Goal: Task Accomplishment & Management: Complete application form

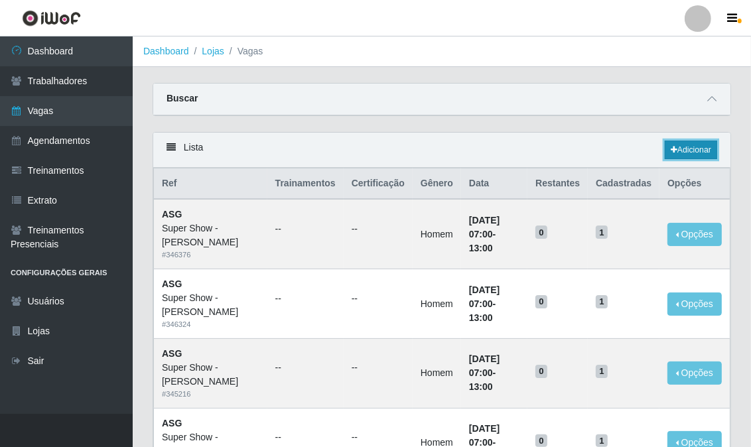
click at [695, 148] on link "Adicionar" at bounding box center [690, 150] width 52 height 19
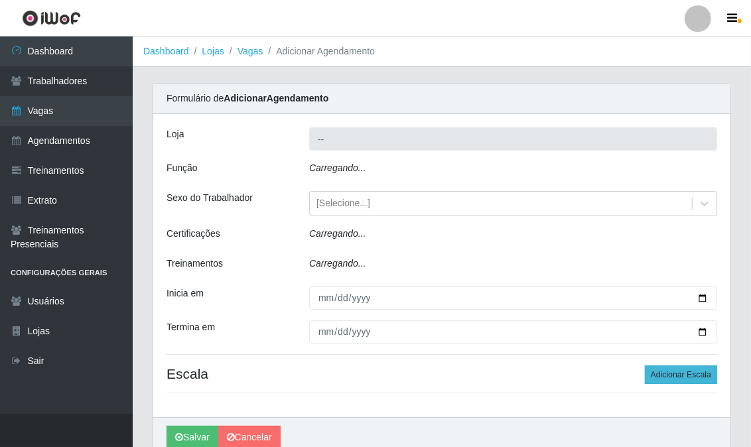
type input "Super Show - [PERSON_NAME]"
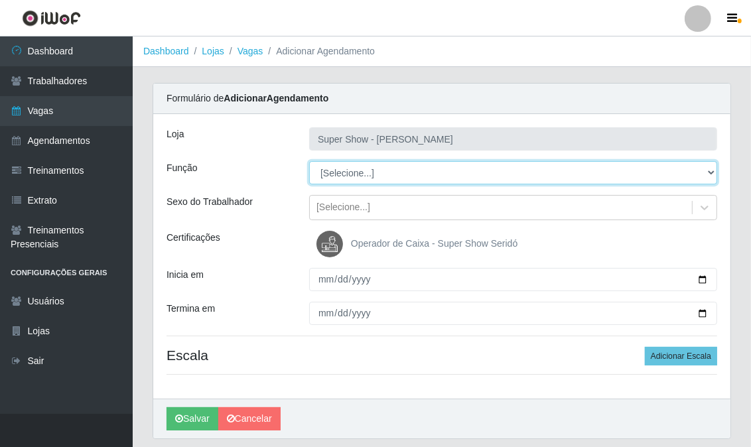
click at [353, 171] on select "[Selecione...] ASG Auxiliar de Estacionamento Balconista Embalador Embalador + …" at bounding box center [513, 172] width 408 height 23
select select "16"
click at [309, 161] on select "[Selecione...] ASG Auxiliar de Estacionamento Balconista Embalador Embalador + …" at bounding box center [513, 172] width 408 height 23
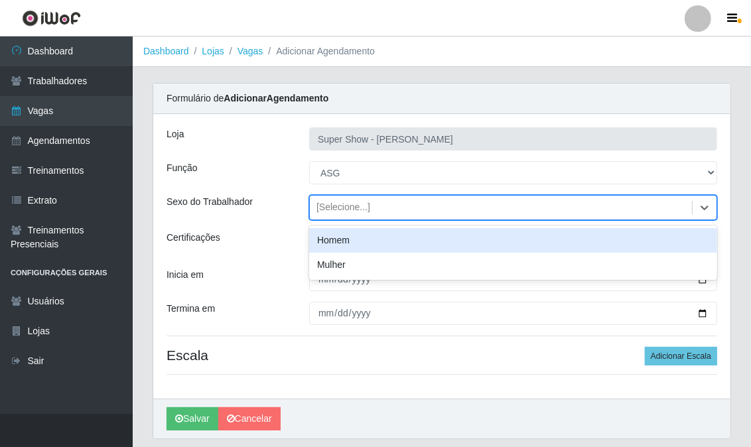
click at [330, 209] on div "[Selecione...]" at bounding box center [343, 208] width 54 height 14
click at [332, 235] on div "Homem" at bounding box center [513, 240] width 408 height 25
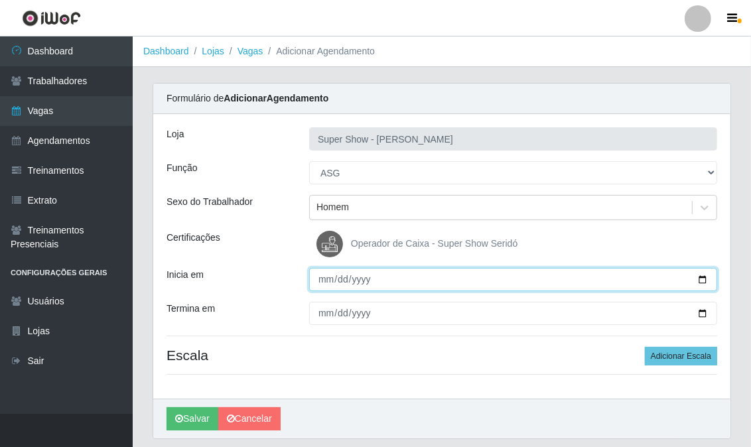
click at [320, 272] on input "Inicia em" at bounding box center [513, 279] width 408 height 23
click at [318, 272] on input "Inicia em" at bounding box center [513, 279] width 408 height 23
type input "0124-08-22"
type input "2025-08-22"
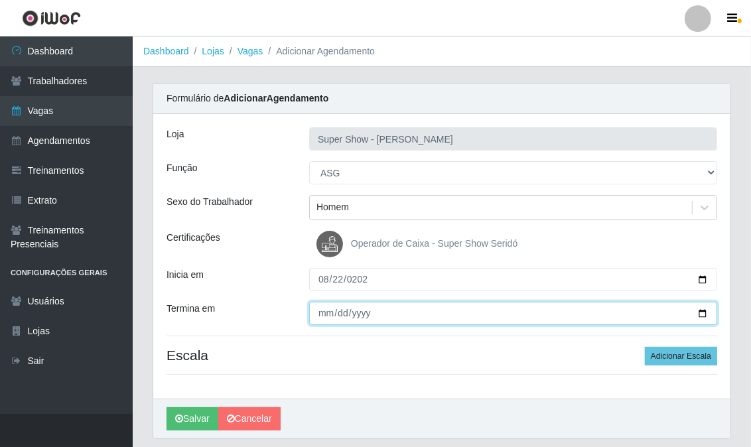
click at [325, 310] on input "Termina em" at bounding box center [513, 313] width 408 height 23
type input "2025-08-22"
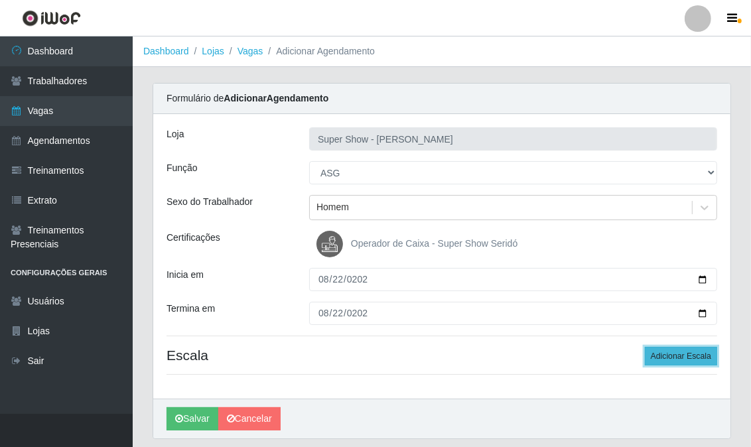
click at [694, 347] on button "Adicionar Escala" at bounding box center [680, 356] width 72 height 19
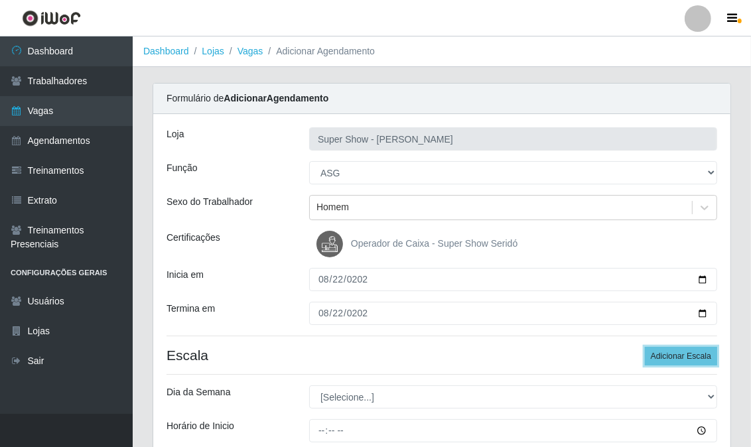
scroll to position [74, 0]
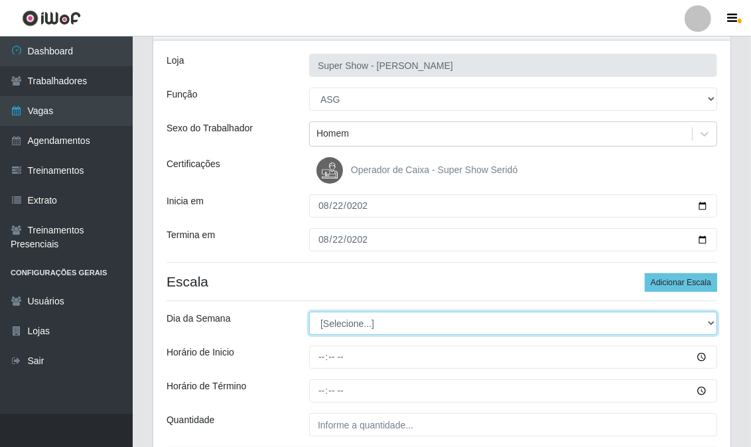
click at [349, 320] on select "[Selecione...] Segunda Terça Quarta Quinta Sexta Sábado Domingo" at bounding box center [513, 323] width 408 height 23
select select "1"
click at [309, 312] on select "[Selecione...] Segunda Terça Quarta Quinta Sexta Sábado Domingo" at bounding box center [513, 323] width 408 height 23
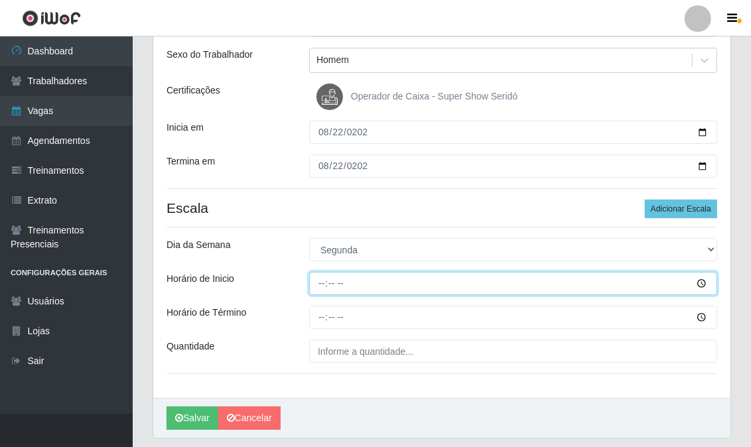
click at [315, 286] on input "Horário de Inicio" at bounding box center [513, 283] width 408 height 23
type input "07:00"
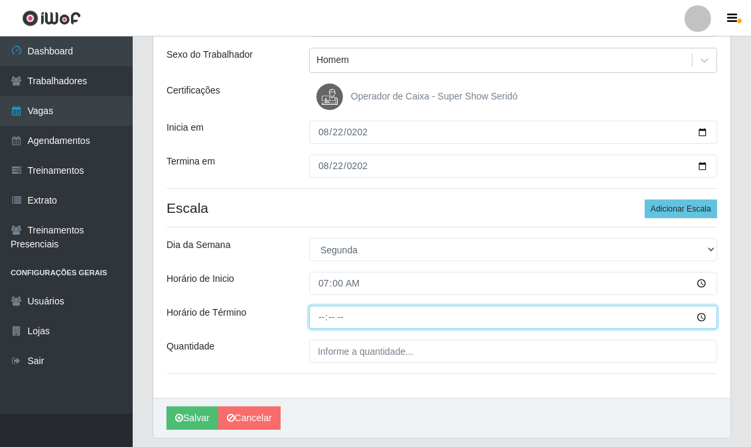
click at [322, 319] on input "Horário de Término" at bounding box center [513, 317] width 408 height 23
click at [322, 318] on input "Horário de Término" at bounding box center [513, 317] width 408 height 23
type input "13:00"
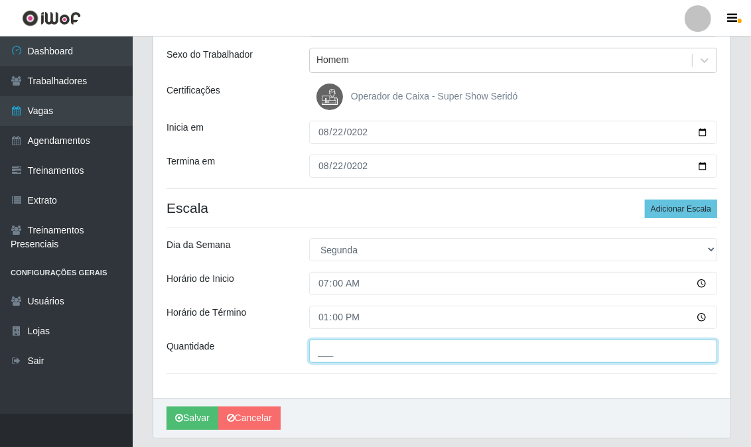
click at [328, 355] on input "___" at bounding box center [513, 350] width 408 height 23
type input "1__"
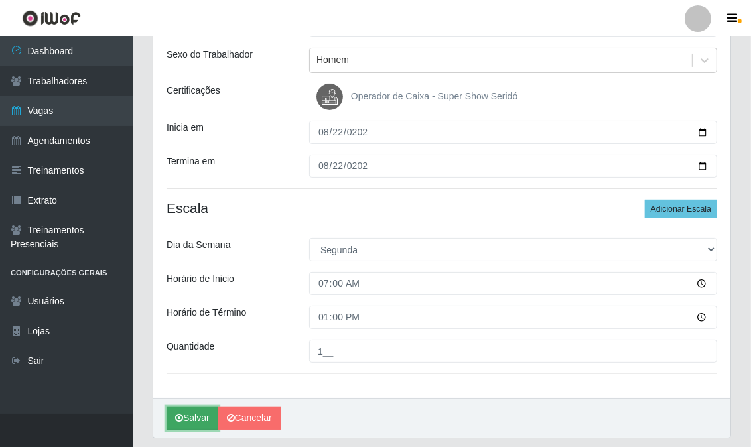
click at [202, 419] on button "Salvar" at bounding box center [192, 417] width 52 height 23
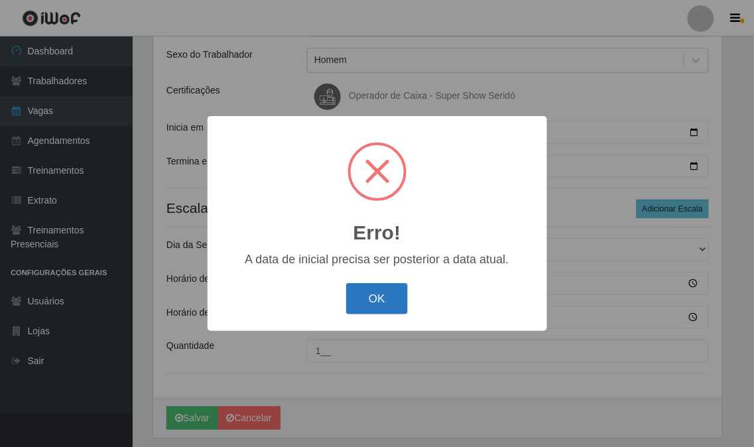
click at [373, 290] on button "OK" at bounding box center [377, 298] width 62 height 31
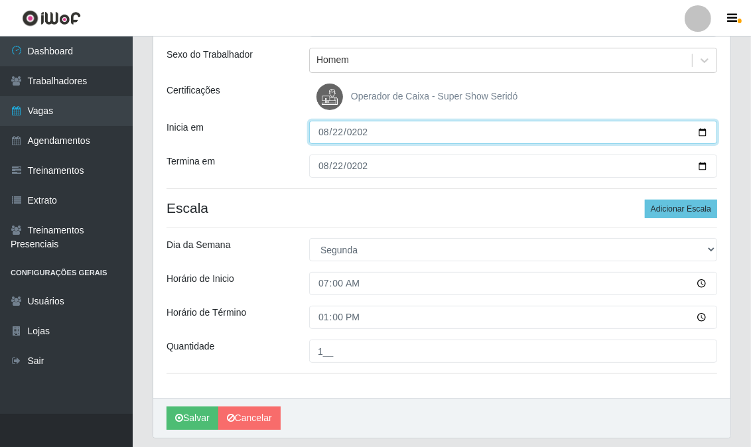
click at [339, 133] on input "2025-08-22" at bounding box center [513, 132] width 408 height 23
type input "2025-09-22"
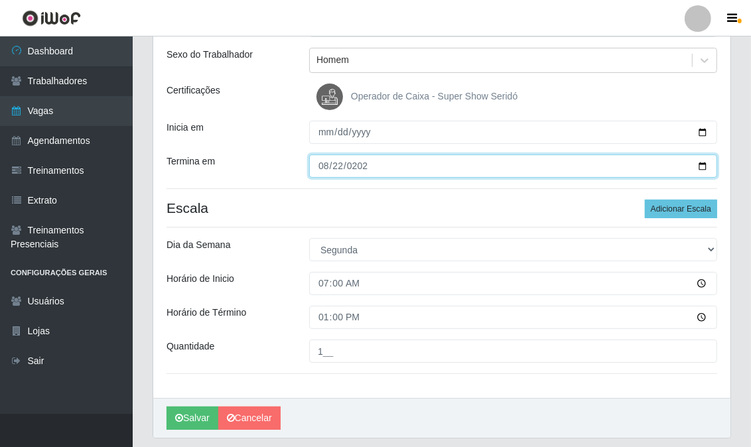
click at [336, 167] on input "2025-08-22" at bounding box center [513, 165] width 408 height 23
type input "2025-09-22"
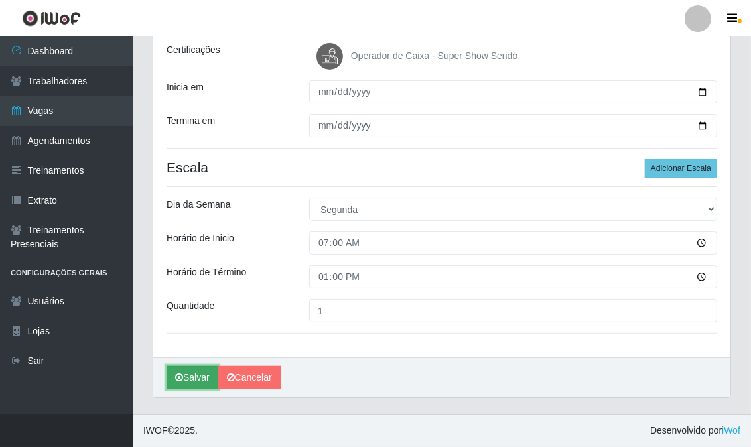
click at [201, 372] on button "Salvar" at bounding box center [192, 377] width 52 height 23
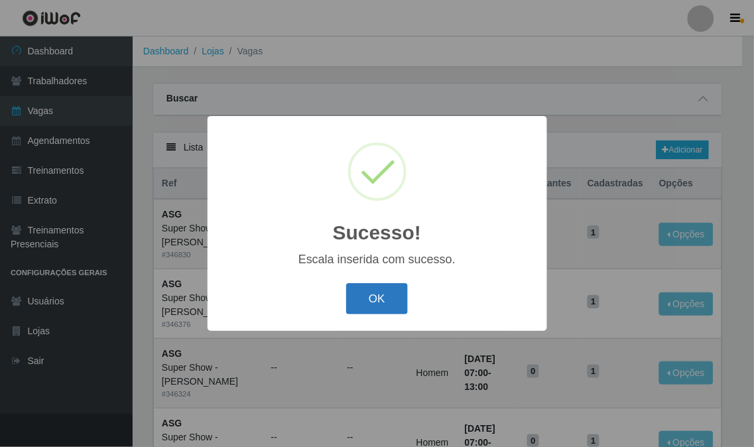
click at [376, 298] on button "OK" at bounding box center [377, 298] width 62 height 31
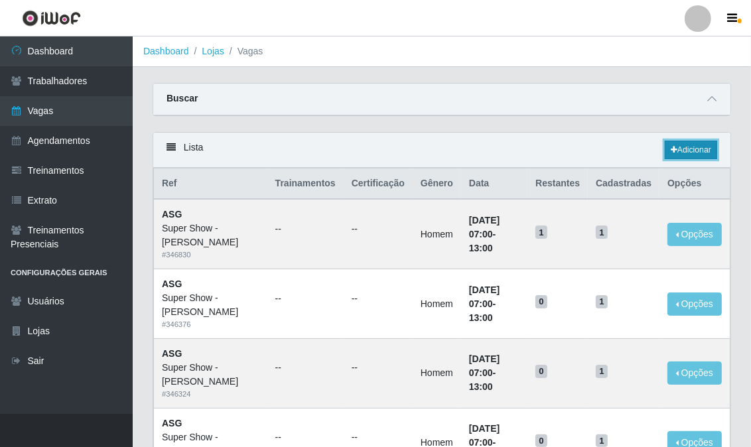
click at [686, 151] on link "Adicionar" at bounding box center [690, 150] width 52 height 19
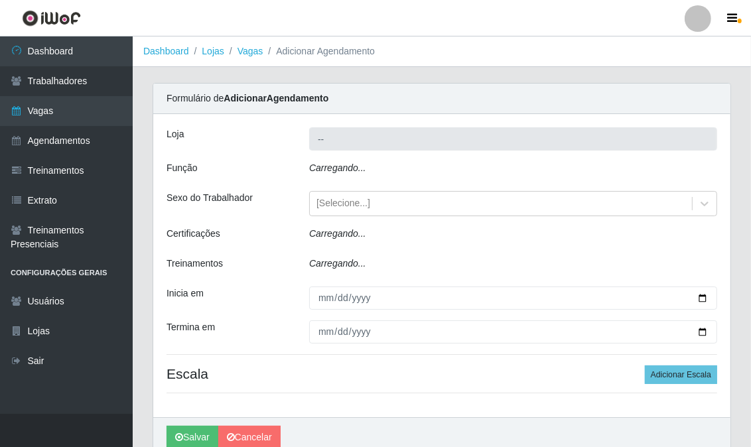
type input "Super Show - [PERSON_NAME]"
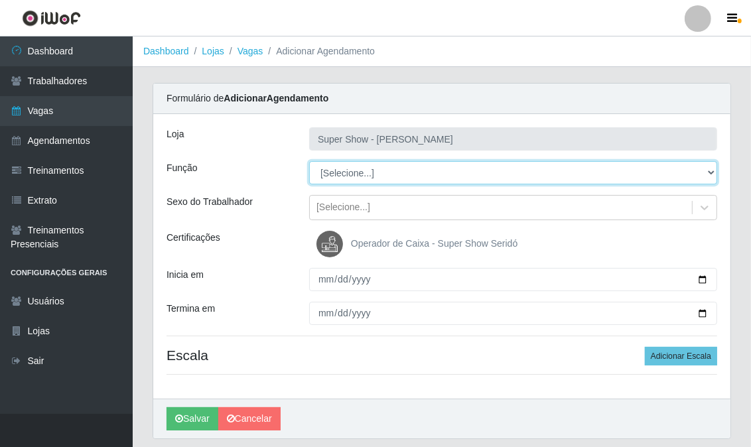
click at [354, 177] on select "[Selecione...] ASG Auxiliar de Estacionamento Balconista Embalador Embalador + …" at bounding box center [513, 172] width 408 height 23
select select "16"
click at [309, 161] on select "[Selecione...] ASG Auxiliar de Estacionamento Balconista Embalador Embalador + …" at bounding box center [513, 172] width 408 height 23
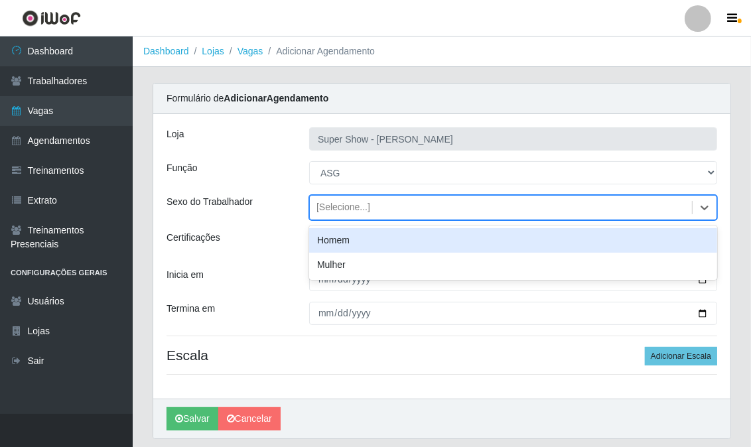
click at [333, 204] on div "[Selecione...]" at bounding box center [343, 208] width 54 height 14
click at [336, 239] on div "Homem" at bounding box center [513, 240] width 408 height 25
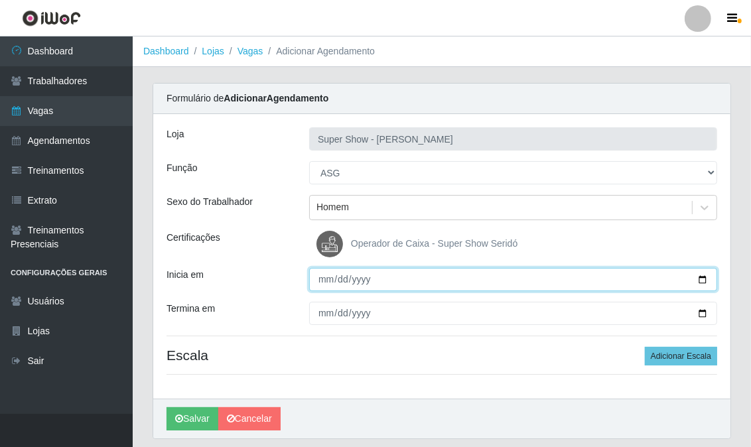
click at [322, 285] on input "Inicia em" at bounding box center [513, 279] width 408 height 23
type input "0025-09-22"
type input "2025-09-22"
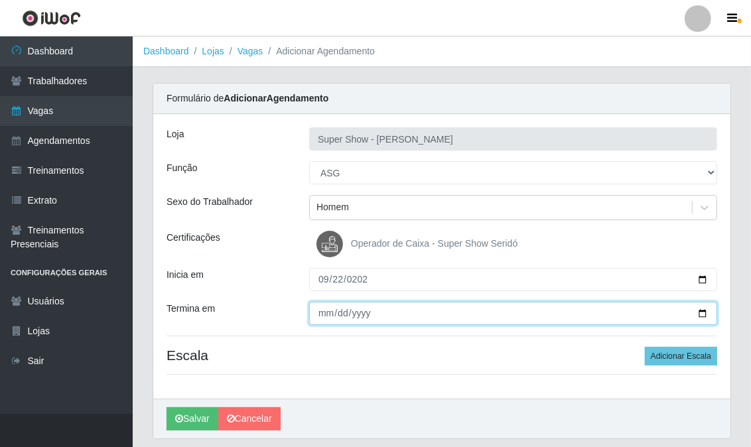
click at [319, 305] on input "Termina em" at bounding box center [513, 313] width 408 height 23
click at [324, 310] on input "Termina em" at bounding box center [513, 313] width 408 height 23
type input "2025-09-22"
click at [387, 310] on input "2025-09-22" at bounding box center [513, 313] width 408 height 23
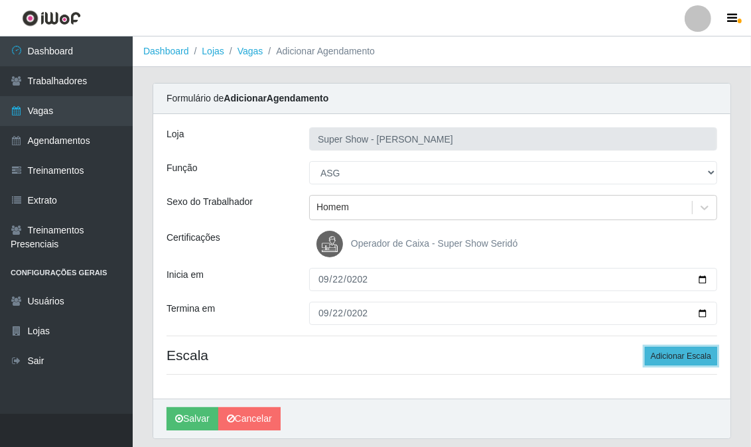
click at [658, 354] on button "Adicionar Escala" at bounding box center [680, 356] width 72 height 19
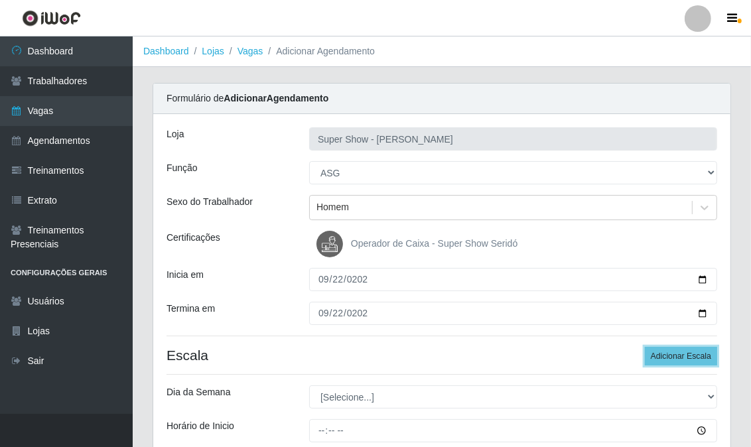
scroll to position [74, 0]
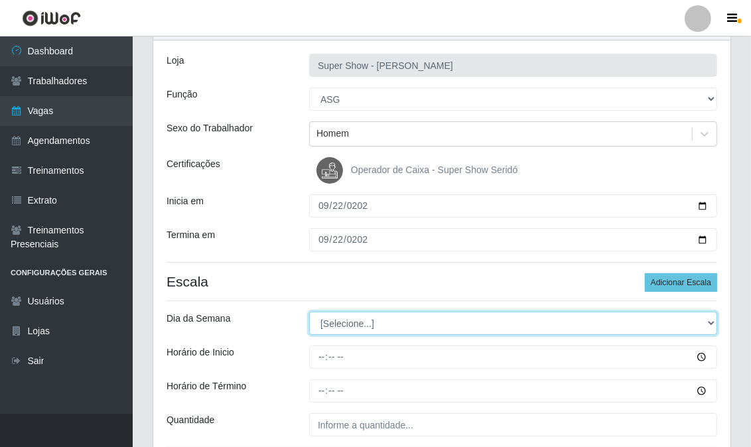
click at [366, 323] on select "[Selecione...] Segunda Terça Quarta Quinta Sexta Sábado Domingo" at bounding box center [513, 323] width 408 height 23
select select "1"
click at [309, 312] on select "[Selecione...] Segunda Terça Quarta Quinta Sexta Sábado Domingo" at bounding box center [513, 323] width 408 height 23
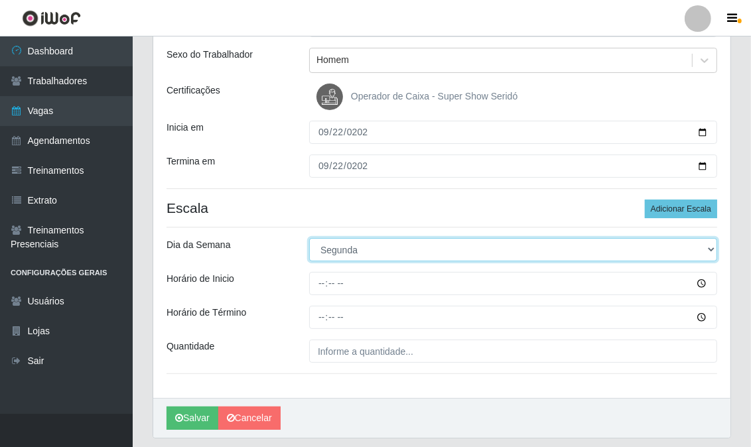
scroll to position [188, 0]
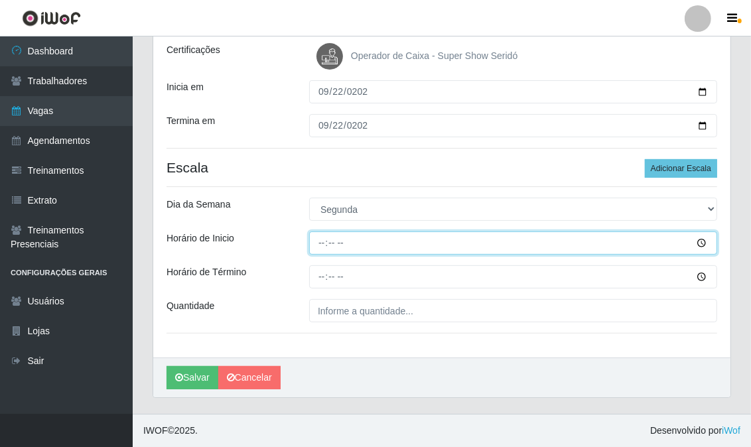
click at [326, 243] on input "Horário de Inicio" at bounding box center [513, 242] width 408 height 23
type input "13:00"
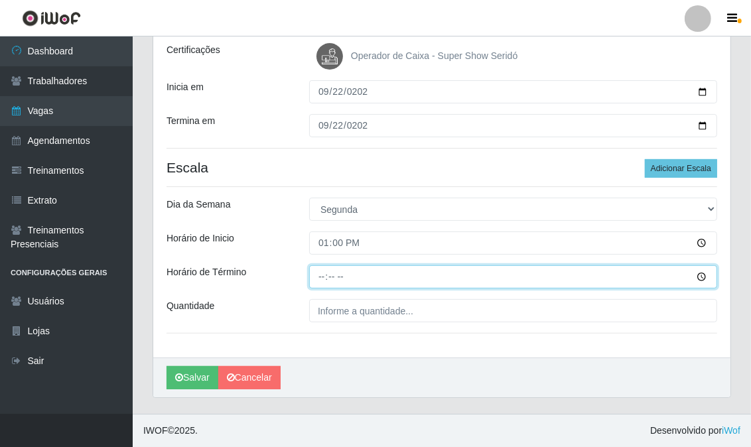
click at [316, 276] on input "Horário de Término" at bounding box center [513, 276] width 408 height 23
type input "19:00"
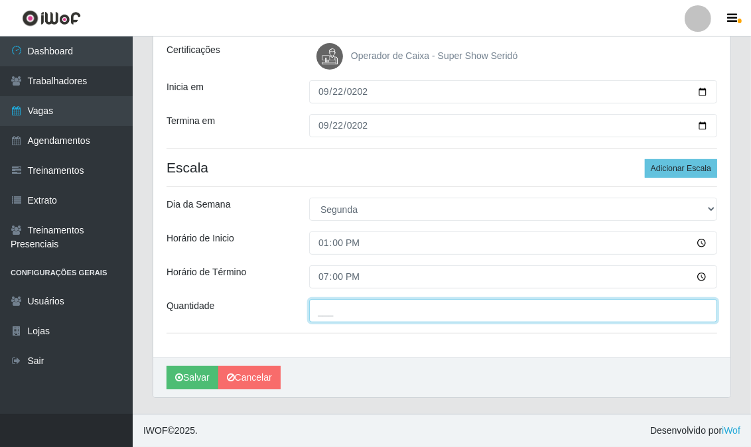
click at [330, 305] on input "___" at bounding box center [513, 310] width 408 height 23
type input "1__"
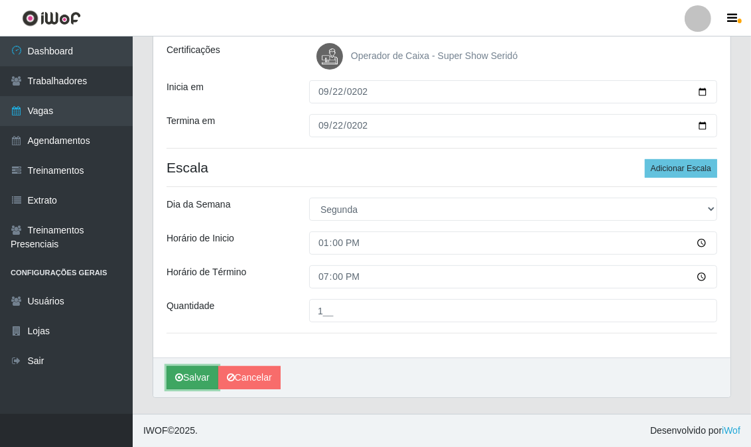
click at [196, 376] on button "Salvar" at bounding box center [192, 377] width 52 height 23
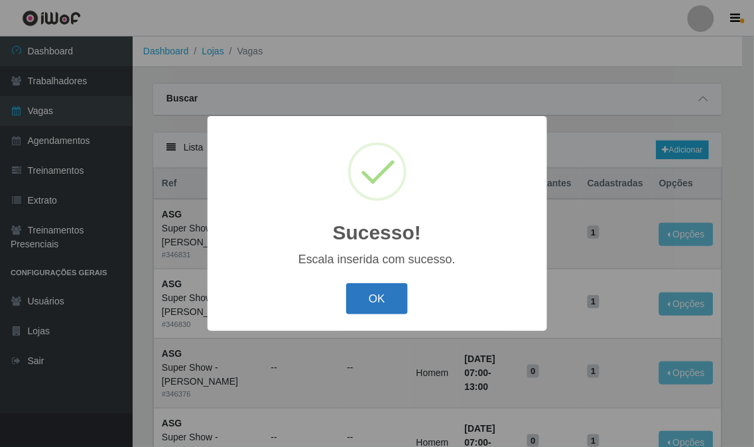
click at [381, 288] on button "OK" at bounding box center [377, 298] width 62 height 31
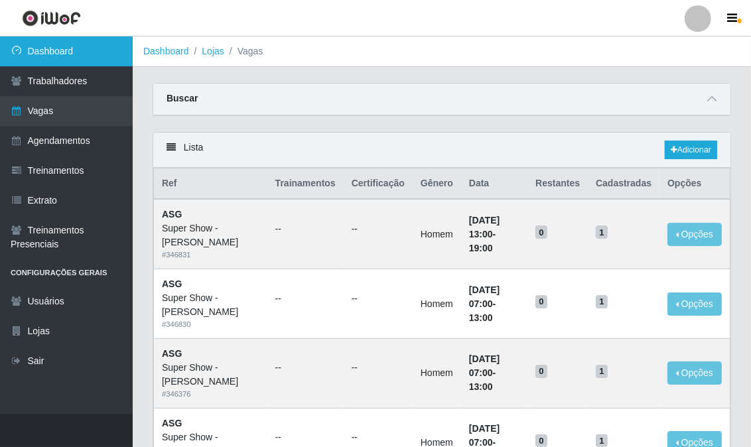
click at [89, 56] on link "Dashboard" at bounding box center [66, 51] width 133 height 30
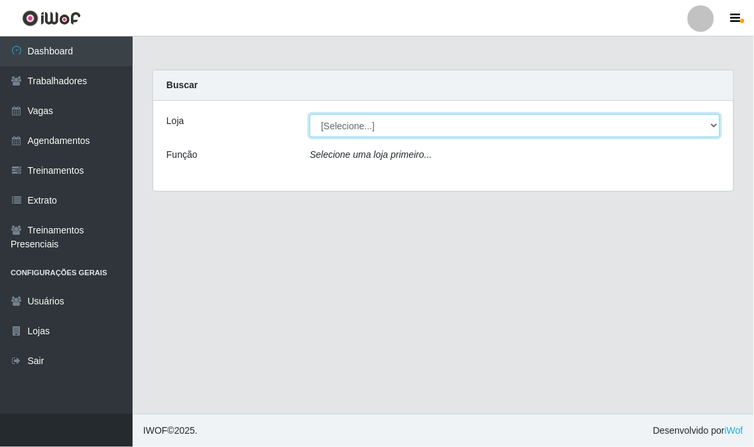
click at [540, 126] on select "[Selecione...] Super Show - [PERSON_NAME] SUPER SHOW - Coophab" at bounding box center [515, 125] width 410 height 23
select select "120"
click at [310, 114] on select "[Selecione...] Super Show - [PERSON_NAME] SUPER SHOW - Coophab" at bounding box center [515, 125] width 410 height 23
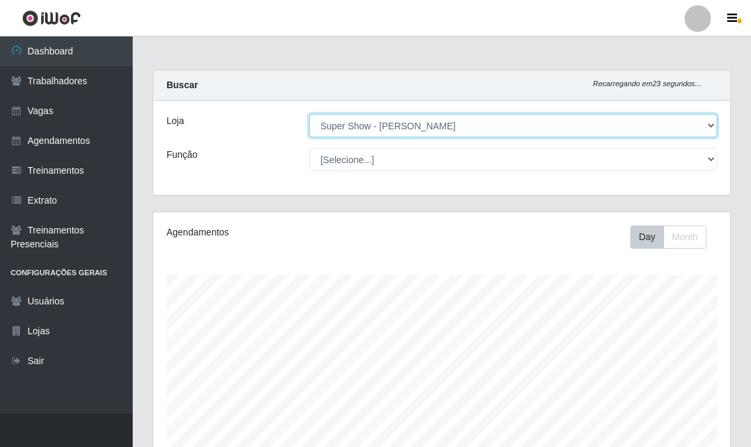
scroll to position [280, 0]
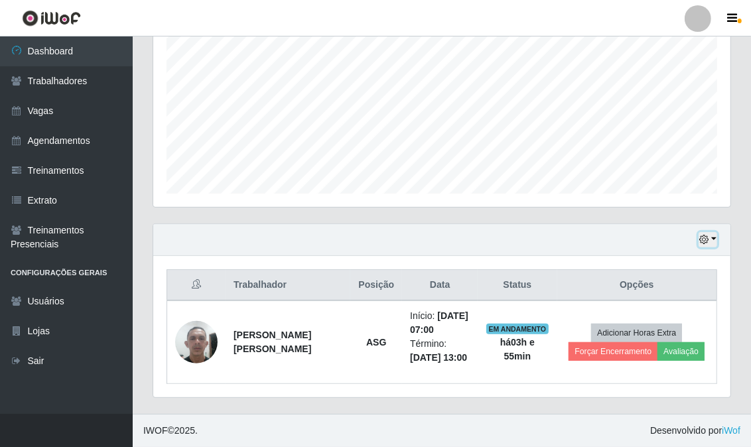
click at [708, 237] on icon "button" at bounding box center [703, 239] width 9 height 9
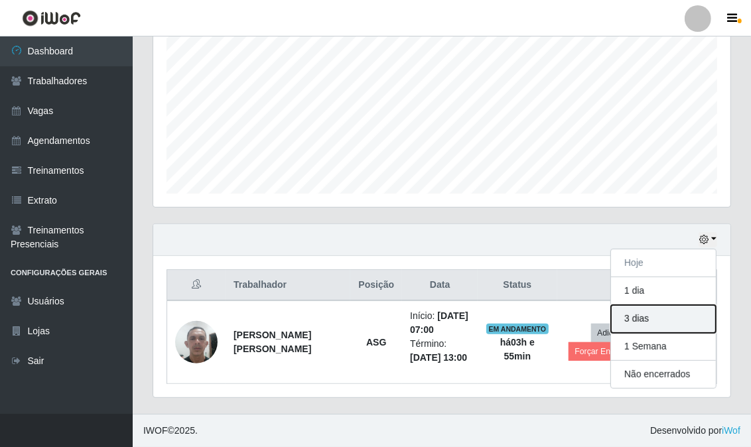
click at [660, 318] on button "3 dias" at bounding box center [663, 319] width 105 height 28
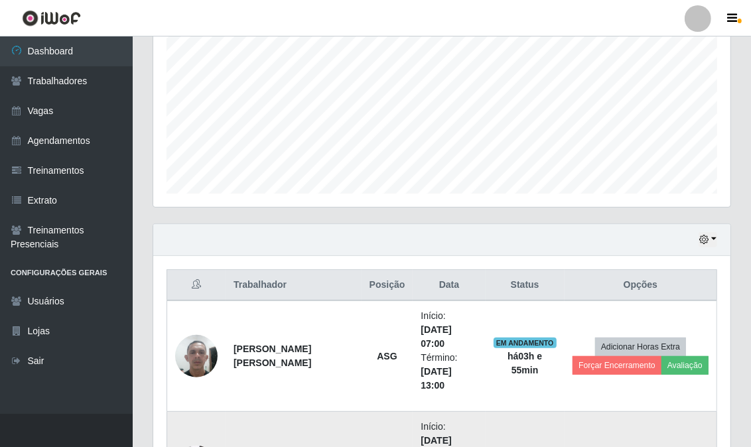
scroll to position [501, 0]
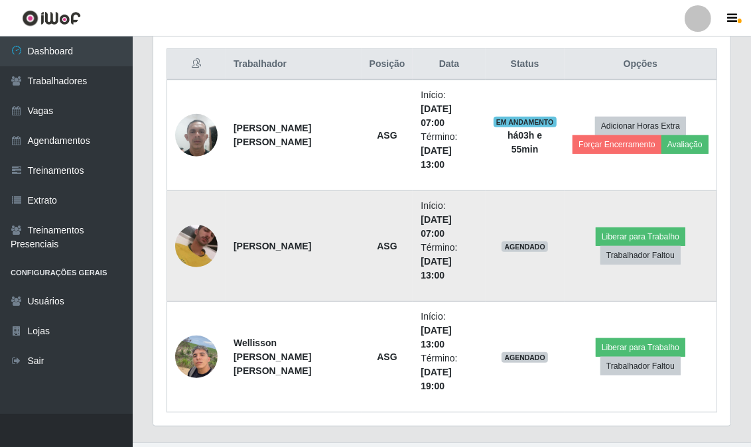
click at [206, 246] on img at bounding box center [196, 246] width 42 height 94
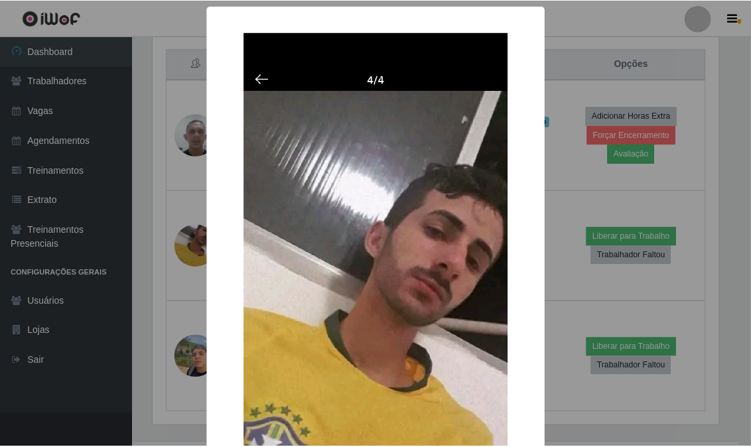
scroll to position [147, 0]
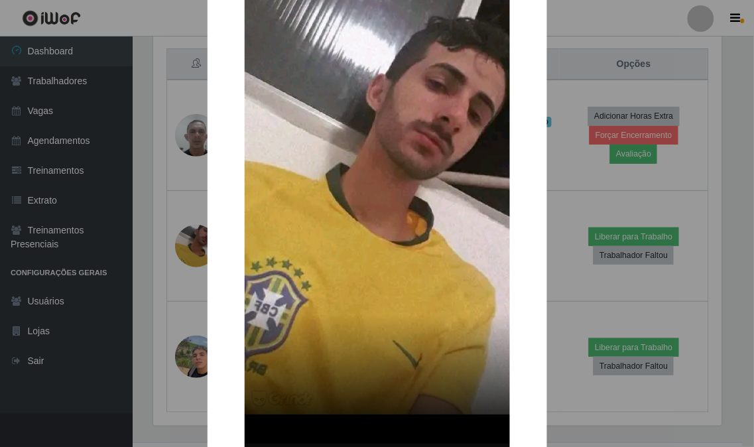
click at [173, 244] on div "× OK Cancel" at bounding box center [377, 223] width 754 height 447
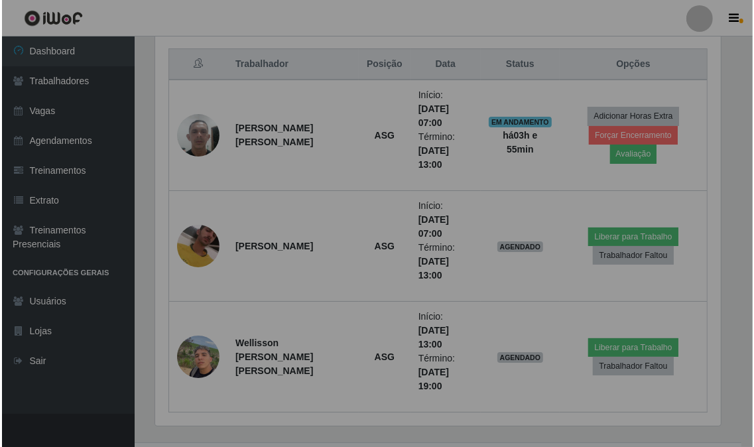
scroll to position [274, 577]
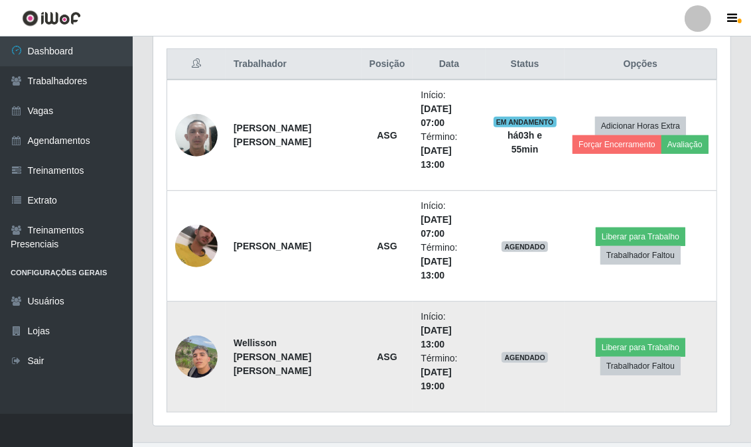
click at [204, 352] on img at bounding box center [196, 356] width 42 height 56
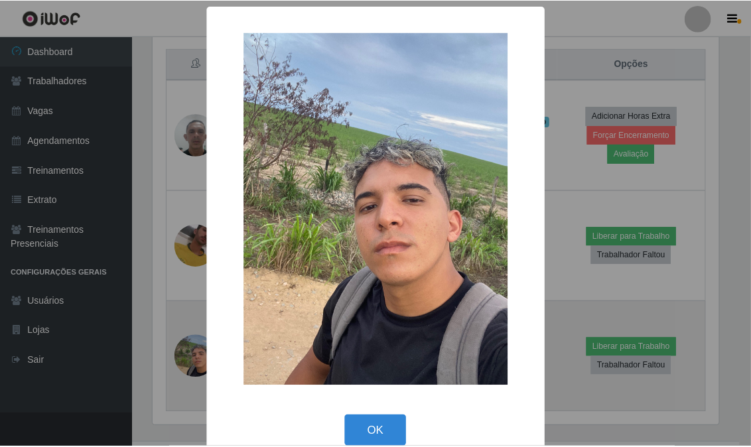
scroll to position [274, 568]
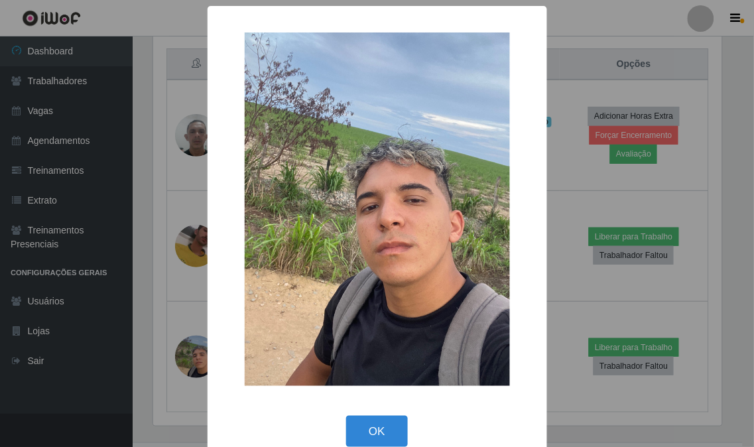
click at [186, 354] on div "× OK Cancel" at bounding box center [377, 223] width 754 height 447
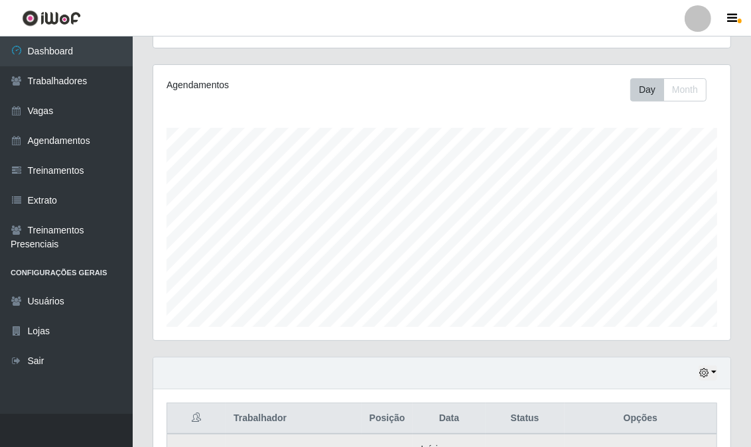
scroll to position [0, 0]
